Goal: Information Seeking & Learning: Learn about a topic

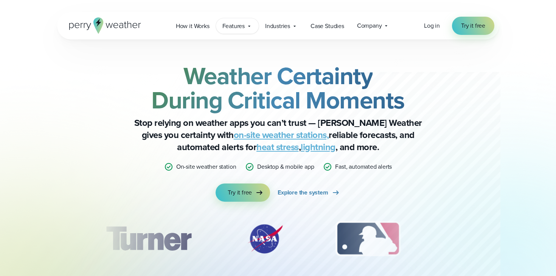
click at [238, 25] on span "Features" at bounding box center [234, 26] width 22 height 9
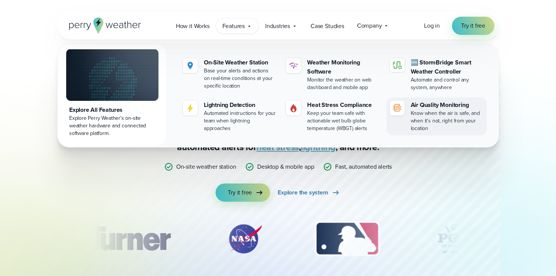
click at [405, 109] on link "Air Quality Monitoring Know when the air is safe, and when it's not, right from…" at bounding box center [437, 116] width 100 height 38
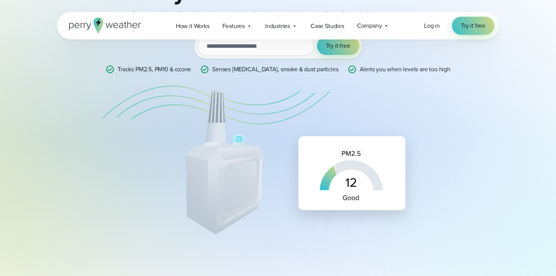
scroll to position [125, 0]
drag, startPoint x: 151, startPoint y: 69, endPoint x: 206, endPoint y: 69, distance: 54.9
click at [191, 69] on p "Tracks PM2.5, PM10 & ozone" at bounding box center [154, 68] width 73 height 9
copy p "PM2.5, PM10 & ozone"
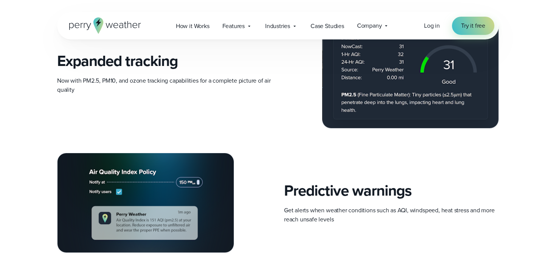
scroll to position [763, 0]
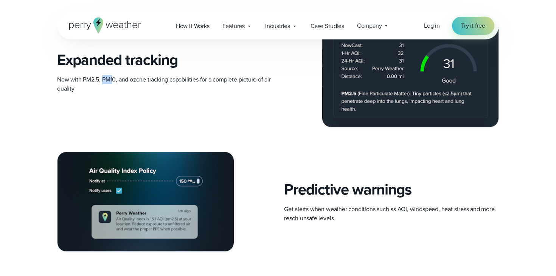
drag, startPoint x: 103, startPoint y: 102, endPoint x: 112, endPoint y: 101, distance: 8.8
click at [112, 93] on p "Now with PM2.5, PM10, and ozone tracking capabilities for a complete picture of…" at bounding box center [164, 84] width 215 height 18
drag, startPoint x: 98, startPoint y: 100, endPoint x: 84, endPoint y: 100, distance: 14.4
click at [84, 93] on p "Now with PM2.5, PM10, and ozone tracking capabilities for a complete picture of…" at bounding box center [164, 84] width 215 height 18
copy p "PM2.5"
